Goal: Task Accomplishment & Management: Manage account settings

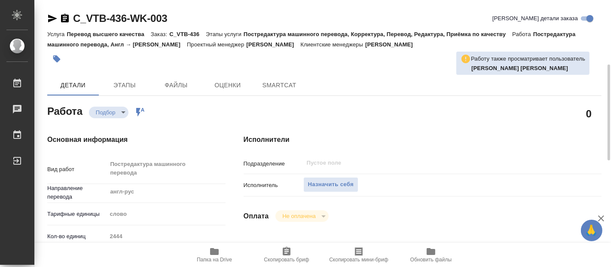
type textarea "x"
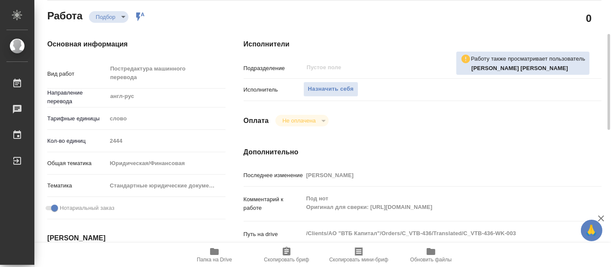
type textarea "x"
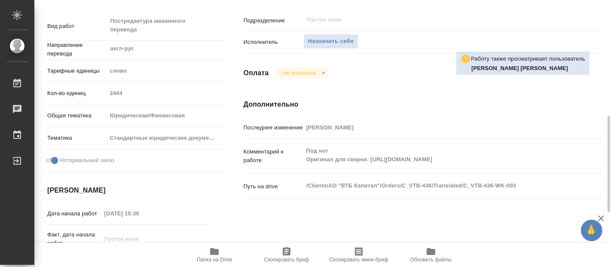
scroll to position [191, 0]
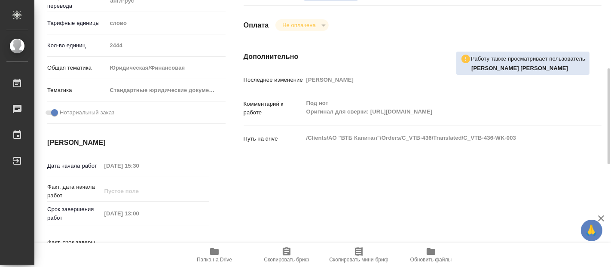
type textarea "x"
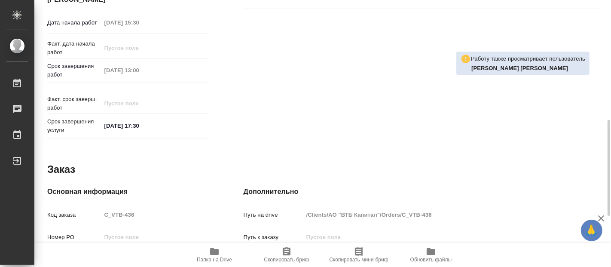
type textarea "x"
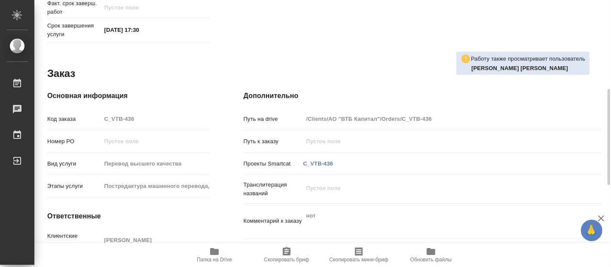
scroll to position [474, 0]
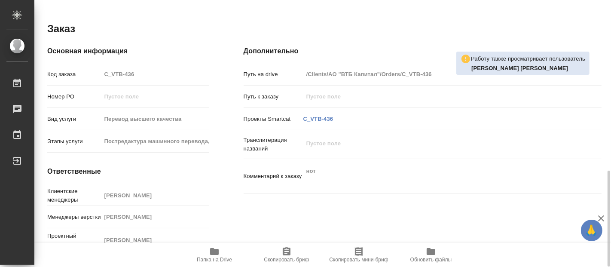
click at [221, 257] on span "Папка на Drive" at bounding box center [214, 259] width 35 height 6
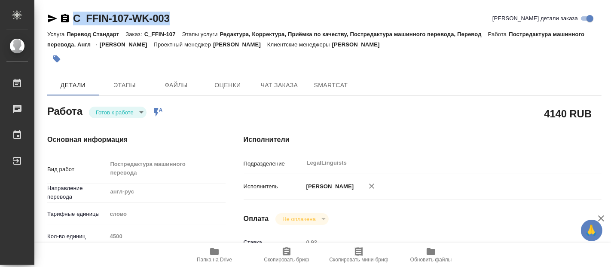
drag, startPoint x: 173, startPoint y: 14, endPoint x: 75, endPoint y: 14, distance: 98.3
click at [75, 14] on div "C_FFIN-107-WK-003 Кратко детали заказа" at bounding box center [324, 19] width 554 height 14
copy link "C_FFIN-107-WK-003"
click at [139, 111] on body "🙏 .cls-1 fill:#fff; AWATERA [PERSON_NAME] 0 Чаты График Выйти C_FFIN-107-WK-003…" at bounding box center [305, 133] width 611 height 267
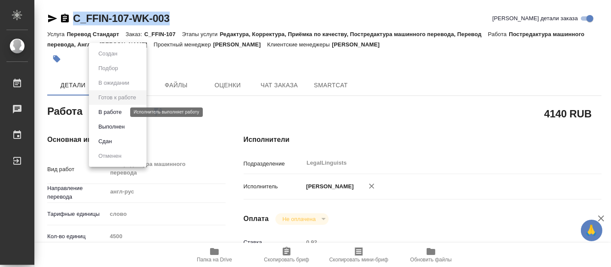
click at [105, 111] on button "В работе" at bounding box center [110, 111] width 28 height 9
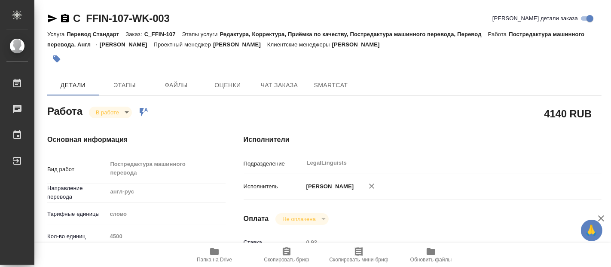
type textarea "x"
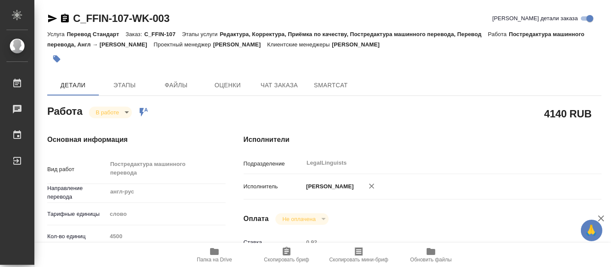
type textarea "x"
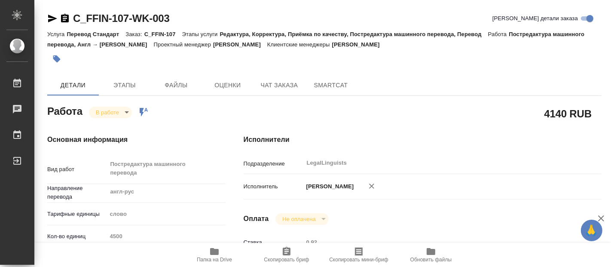
type textarea "x"
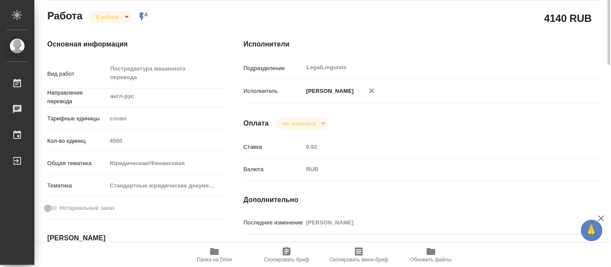
scroll to position [48, 0]
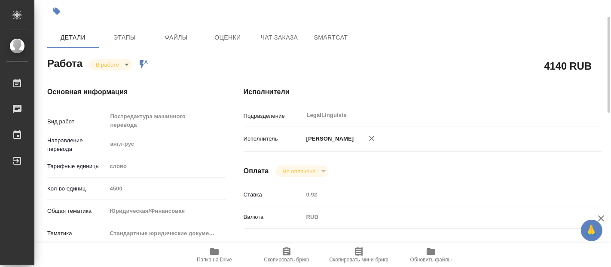
click at [215, 247] on icon "button" at bounding box center [214, 251] width 10 height 10
